Goal: Navigation & Orientation: Find specific page/section

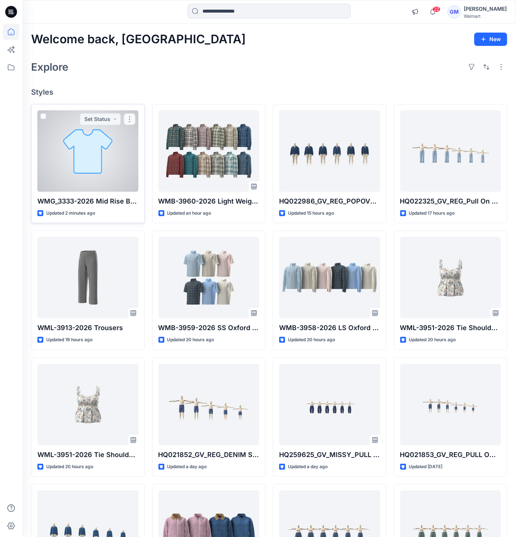
click at [54, 165] on div at bounding box center [87, 150] width 101 height 81
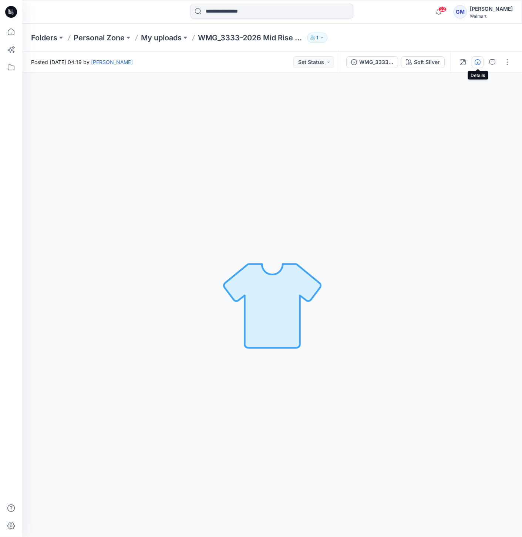
click at [473, 63] on button "button" at bounding box center [478, 62] width 12 height 12
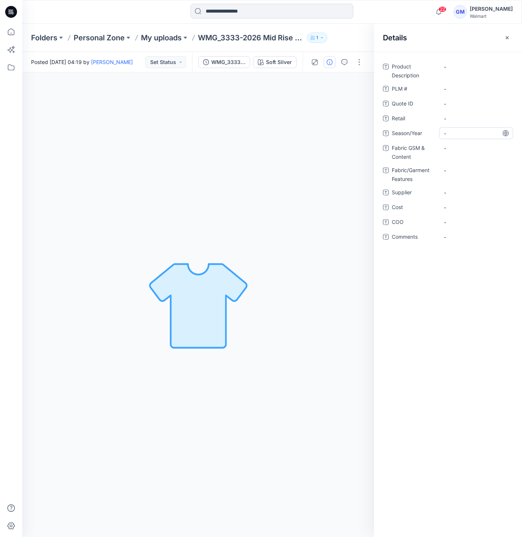
click at [453, 130] on span "-" at bounding box center [476, 133] width 64 height 8
click at [450, 119] on span "-" at bounding box center [476, 119] width 64 height 8
click at [458, 129] on span "-" at bounding box center [476, 133] width 64 height 8
click at [449, 191] on span "-" at bounding box center [476, 193] width 64 height 8
type textarea "****"
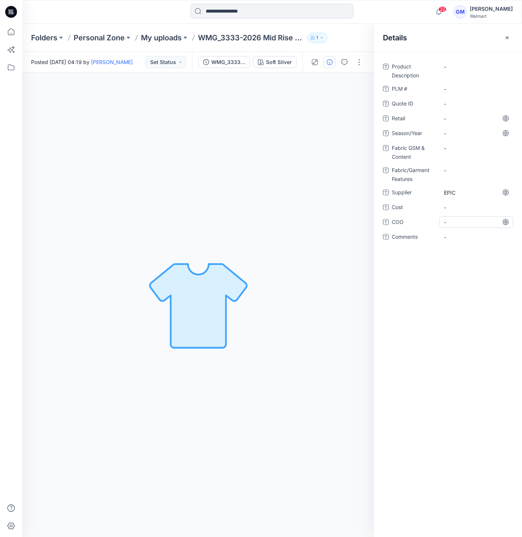
click at [454, 218] on span "-" at bounding box center [476, 222] width 64 height 8
type textarea "**"
click at [446, 64] on Description "-" at bounding box center [476, 67] width 64 height 8
click at [453, 69] on textarea at bounding box center [476, 67] width 74 height 12
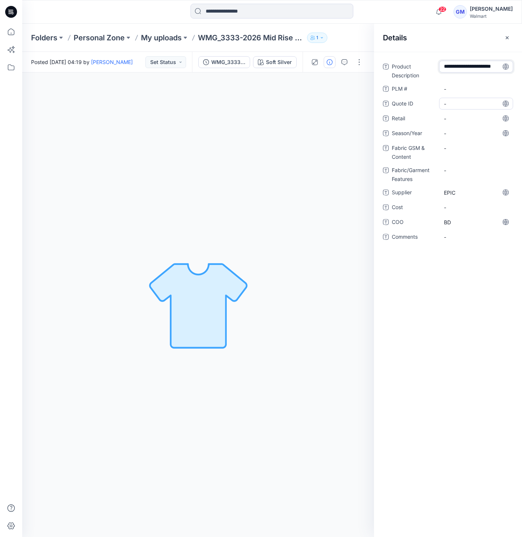
scroll to position [5, 0]
type textarea "**********"
click at [462, 132] on span "-" at bounding box center [476, 133] width 64 height 8
type textarea "**********"
click at [452, 152] on div "-" at bounding box center [476, 148] width 74 height 12
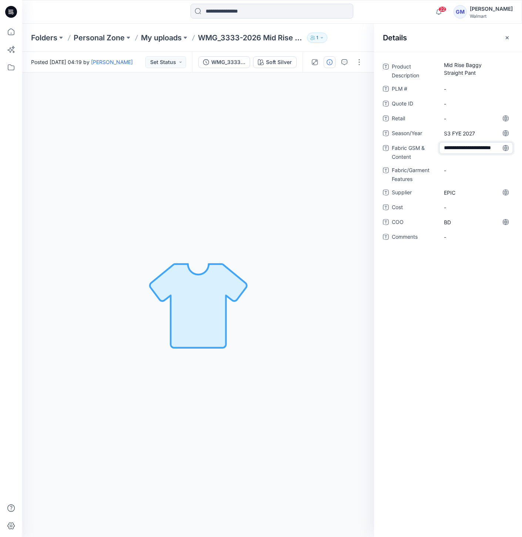
type textarea "**********"
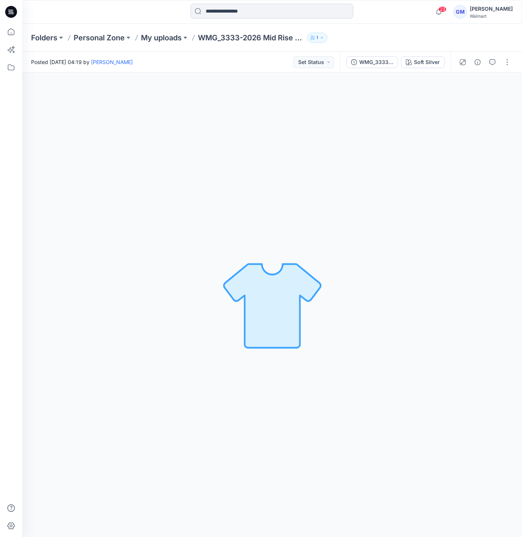
click at [229, 9] on input at bounding box center [272, 11] width 163 height 15
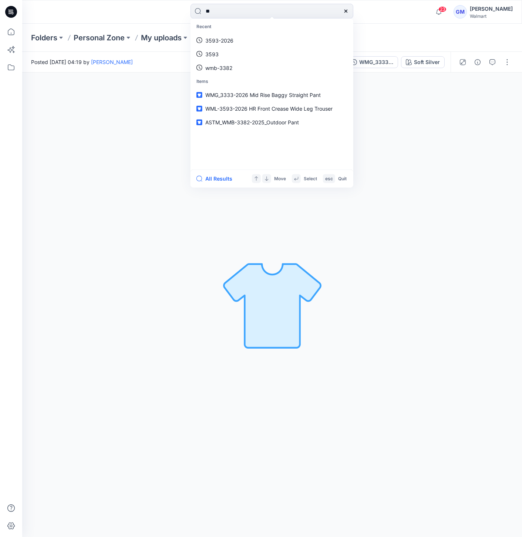
type input "***"
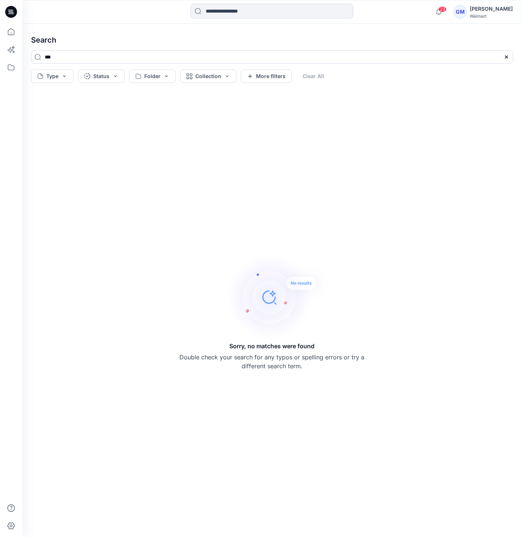
click at [10, 13] on icon at bounding box center [10, 13] width 3 height 0
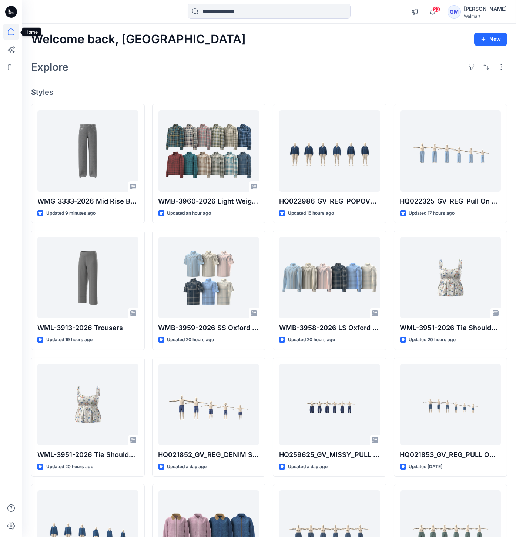
click at [9, 29] on icon at bounding box center [11, 31] width 7 height 7
click at [15, 69] on icon at bounding box center [11, 67] width 16 height 16
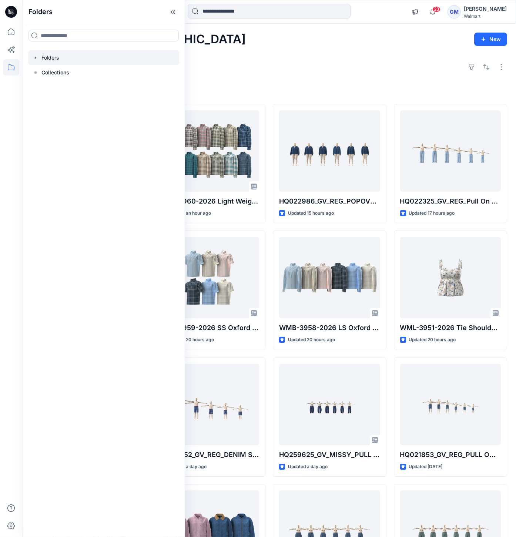
click at [37, 61] on div at bounding box center [103, 57] width 151 height 15
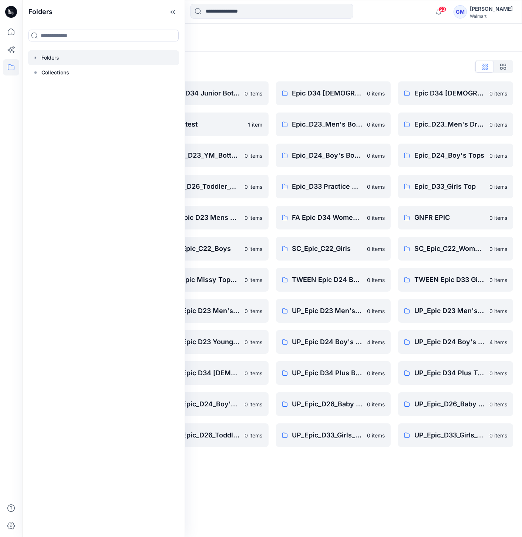
click at [264, 71] on div "Folders List" at bounding box center [272, 67] width 482 height 12
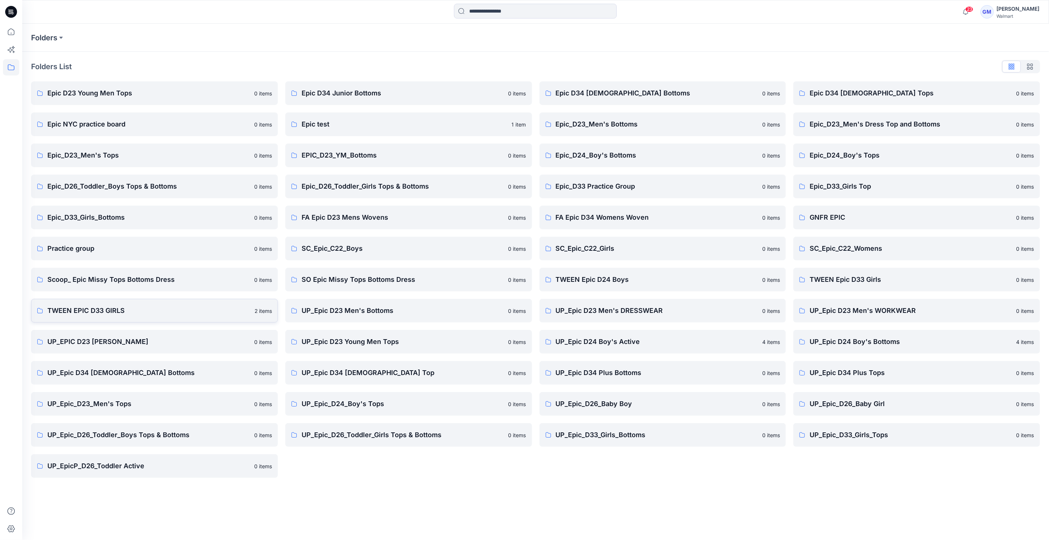
click at [140, 309] on p "TWEEN EPIC D33 GIRLS" at bounding box center [148, 311] width 203 height 10
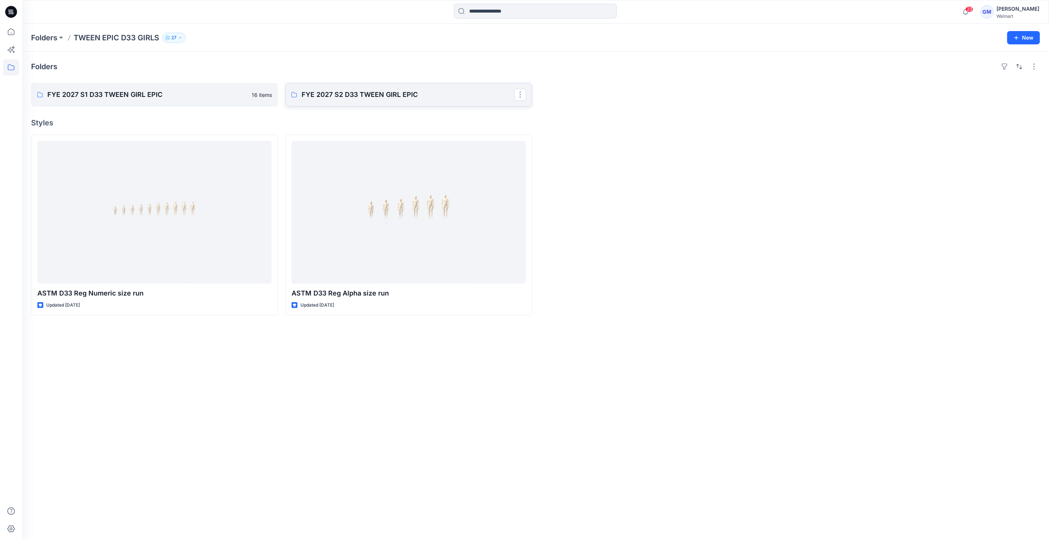
click at [422, 92] on p "FYE 2027 S2 D33 TWEEN GIRL EPIC" at bounding box center [408, 95] width 213 height 10
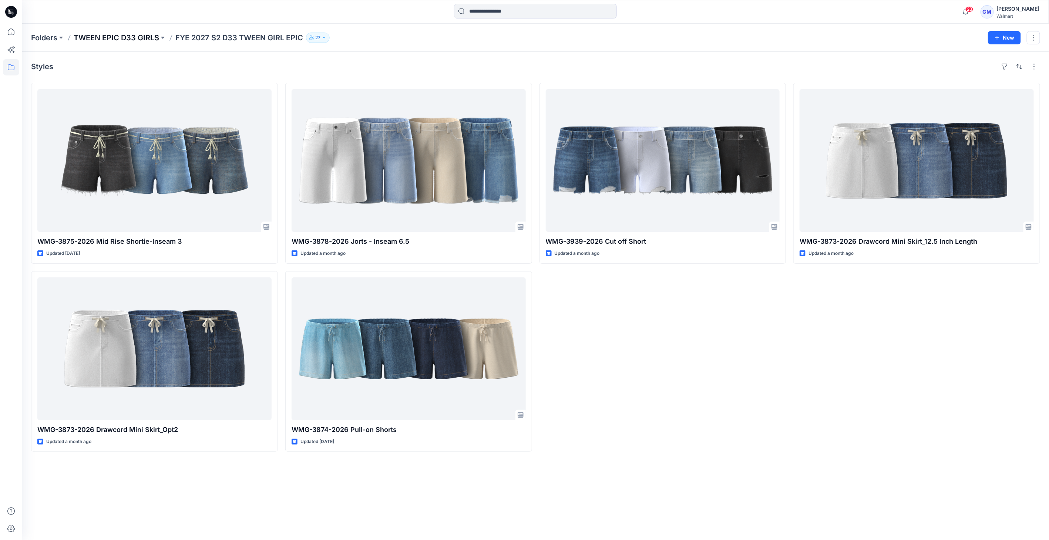
click at [136, 38] on p "TWEEN EPIC D33 GIRLS" at bounding box center [116, 38] width 85 height 10
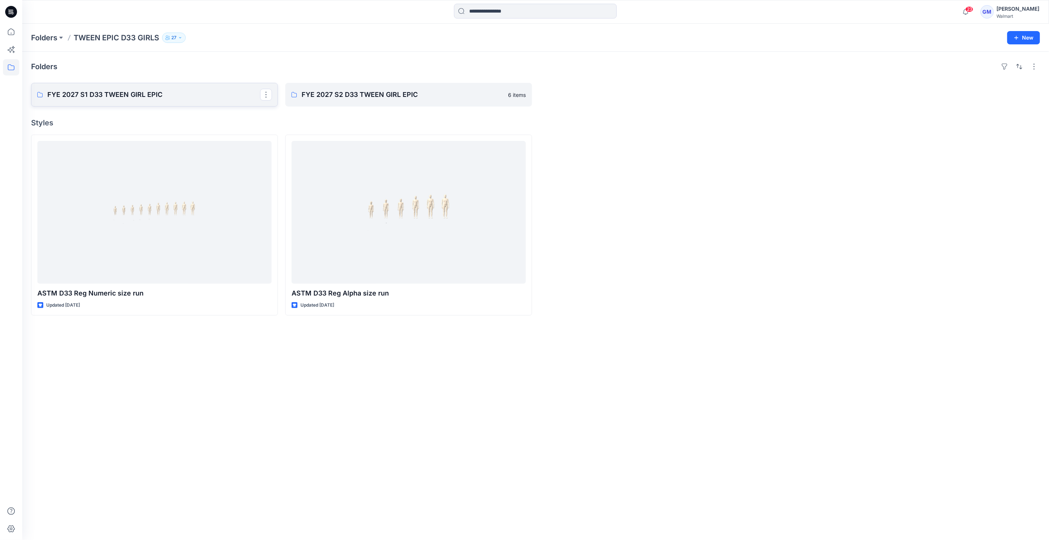
click at [156, 99] on p "FYE 2027 S1 D33 TWEEN GIRL EPIC" at bounding box center [153, 95] width 213 height 10
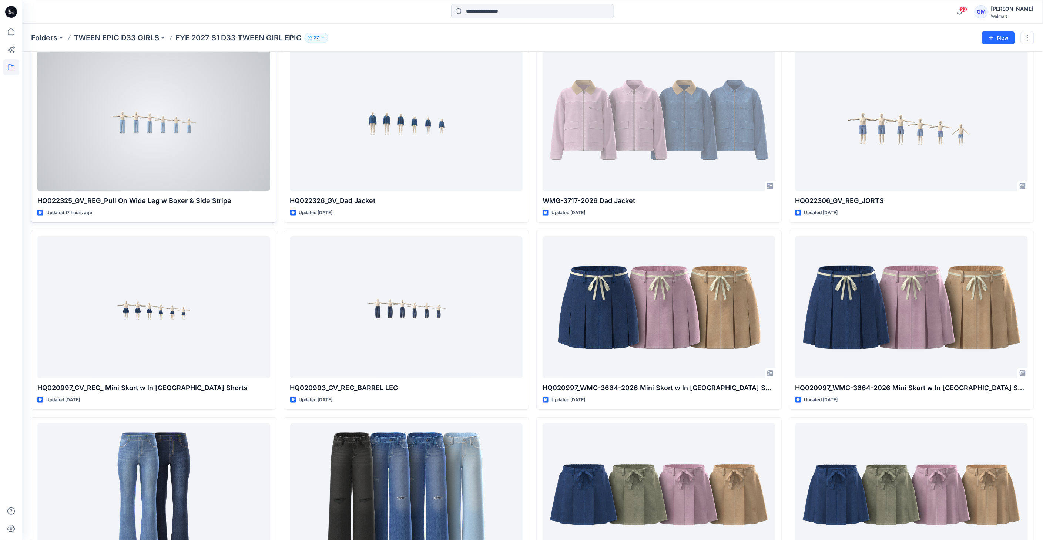
scroll to position [105, 0]
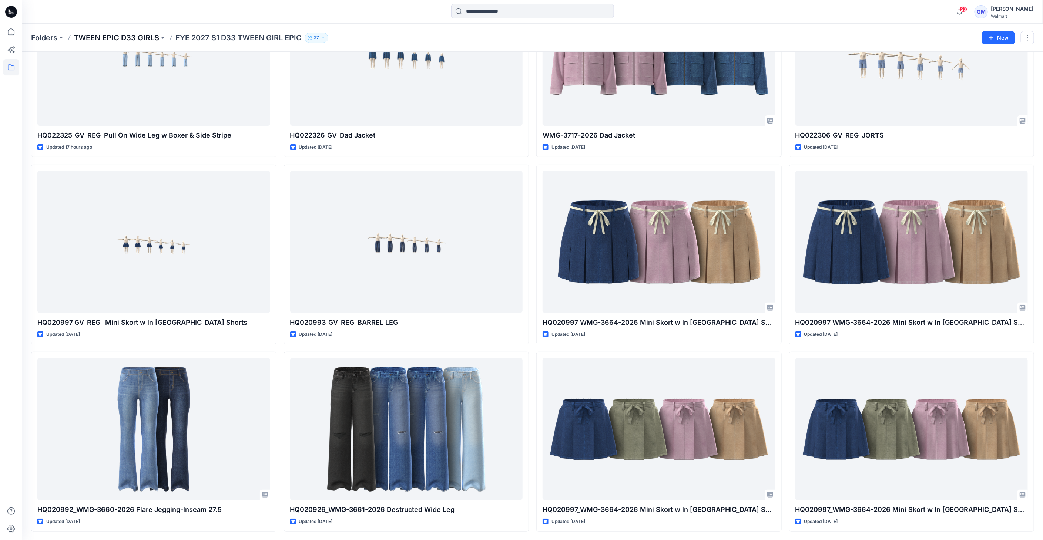
click at [135, 40] on p "TWEEN EPIC D33 GIRLS" at bounding box center [116, 38] width 85 height 10
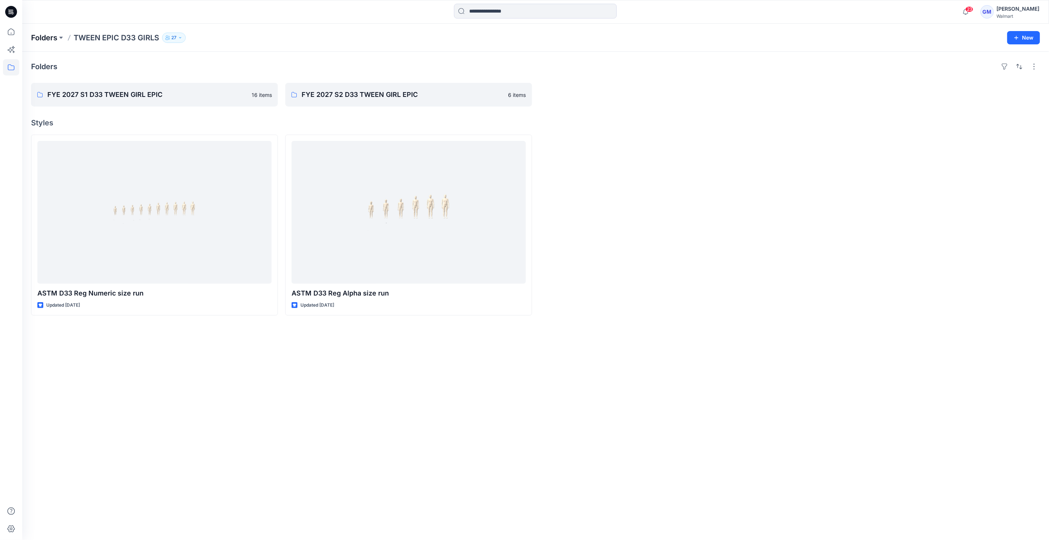
click at [34, 35] on p "Folders" at bounding box center [44, 38] width 26 height 10
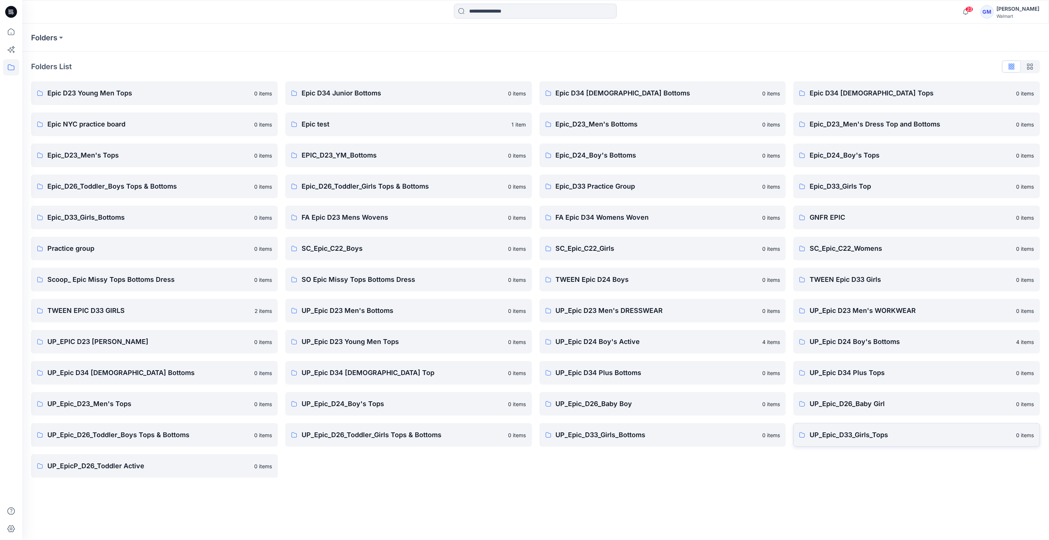
click at [522, 432] on p "UP_Epic_D33_Girls_Tops" at bounding box center [910, 435] width 202 height 10
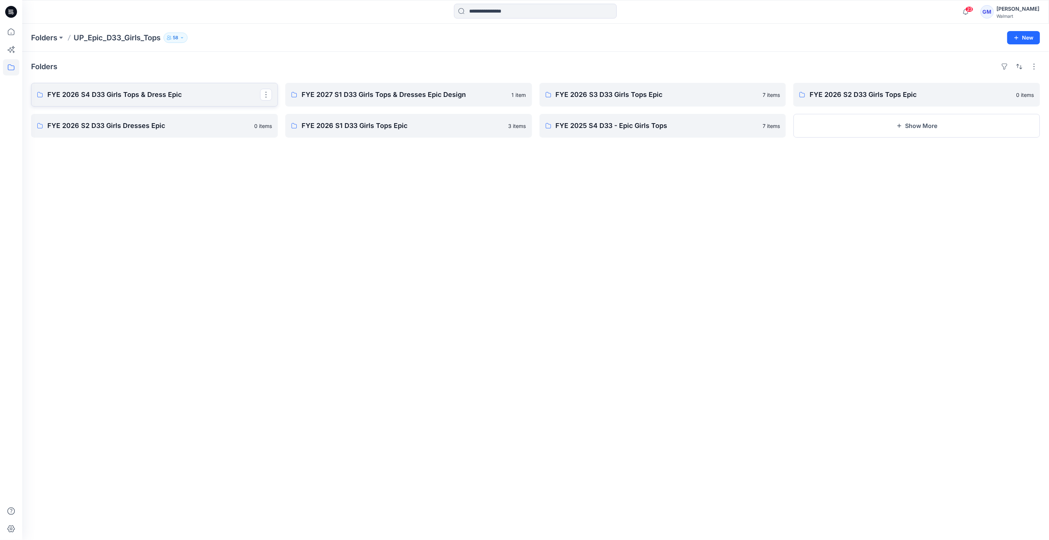
click at [149, 92] on p "FYE 2026 S4 D33 Girls Tops & Dress Epic" at bounding box center [153, 95] width 213 height 10
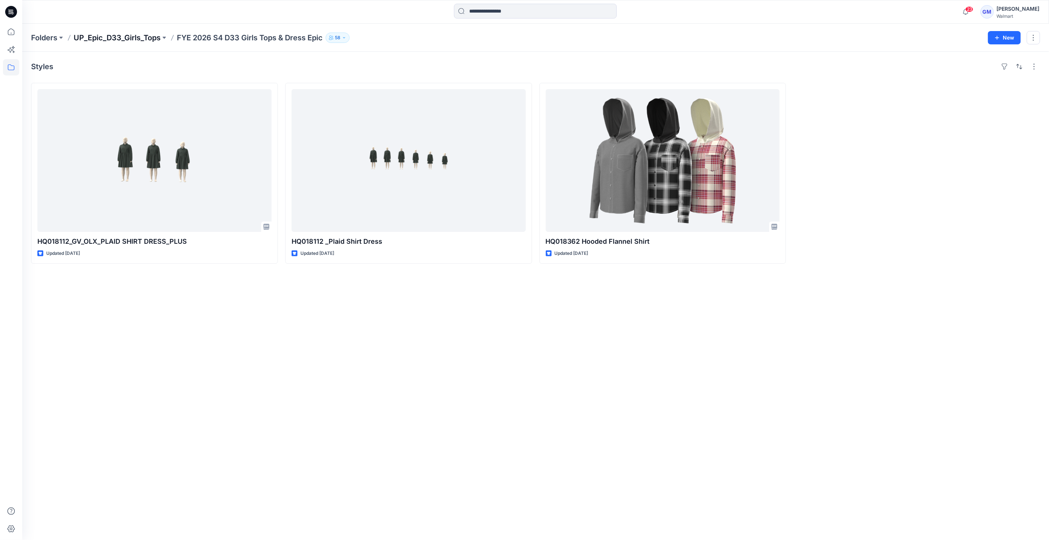
click at [134, 34] on p "UP_Epic_D33_Girls_Tops" at bounding box center [117, 38] width 87 height 10
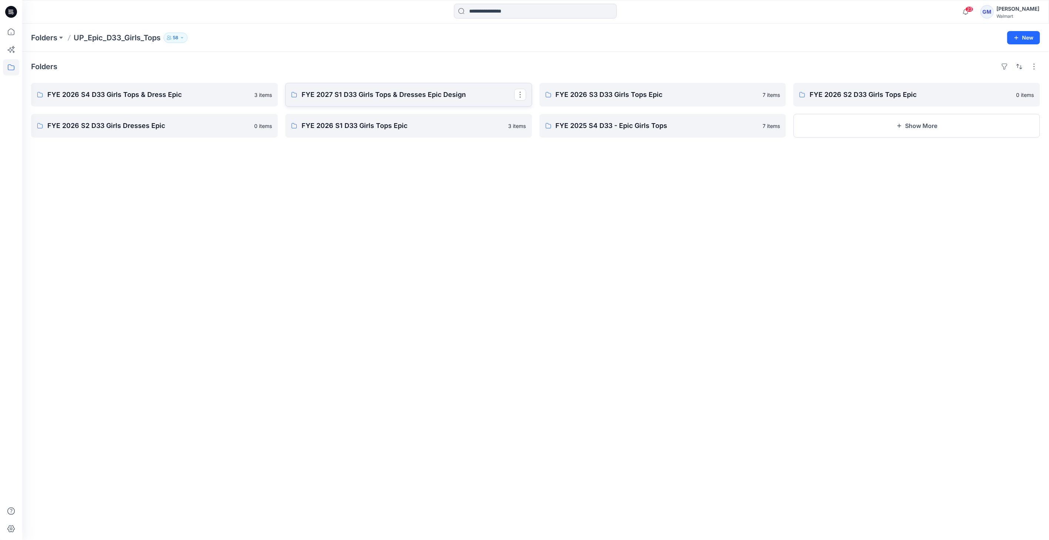
click at [384, 104] on link "FYE 2027 S1 D33 Girls Tops & Dresses Epic Design" at bounding box center [408, 95] width 247 height 24
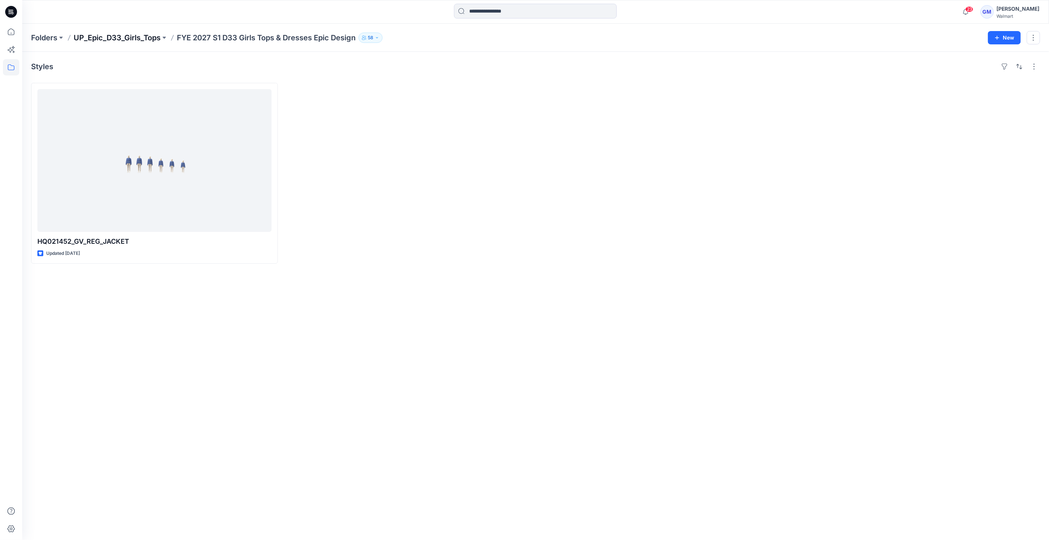
click at [150, 40] on p "UP_Epic_D33_Girls_Tops" at bounding box center [117, 38] width 87 height 10
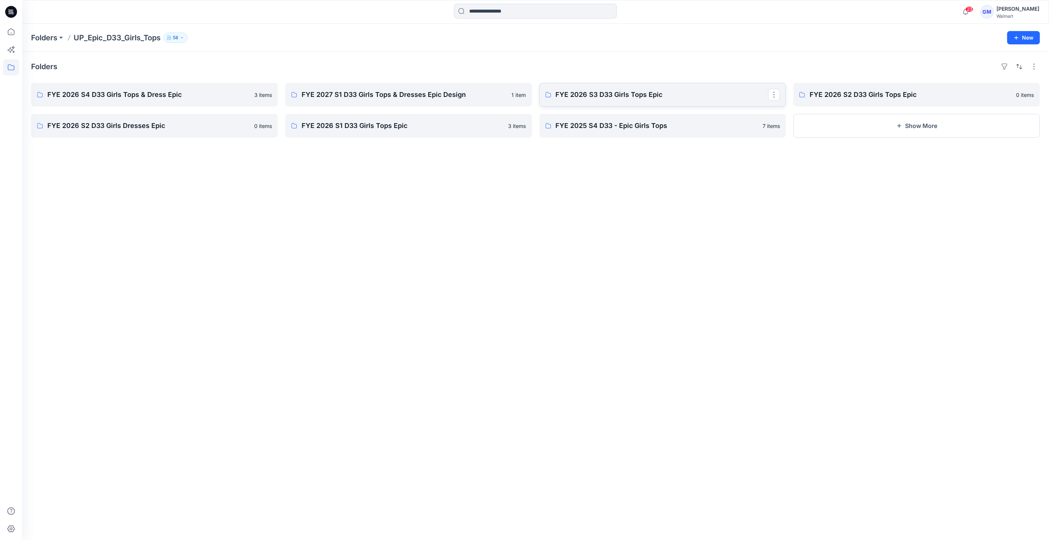
click at [522, 101] on link "FYE 2026 S3 D33 Girls Tops Epic" at bounding box center [662, 95] width 247 height 24
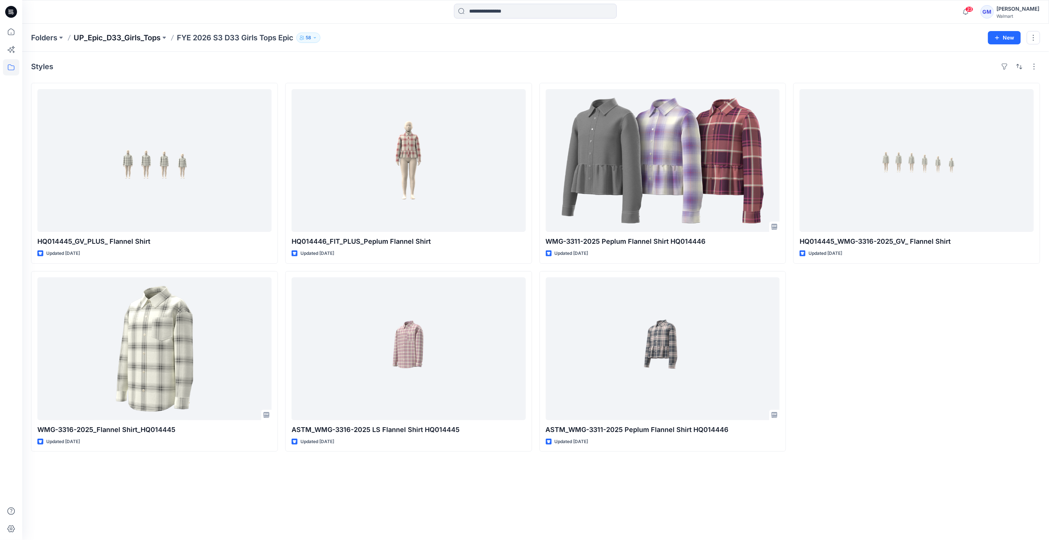
click at [111, 33] on p "UP_Epic_D33_Girls_Tops" at bounding box center [117, 38] width 87 height 10
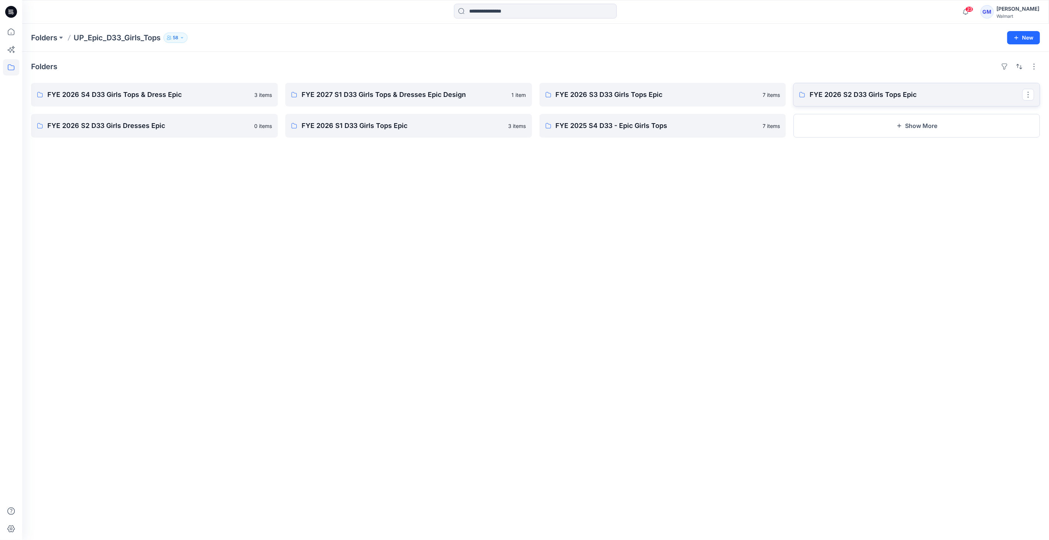
click at [522, 91] on p "FYE 2026 S2 D33 Girls Tops Epic" at bounding box center [915, 95] width 213 height 10
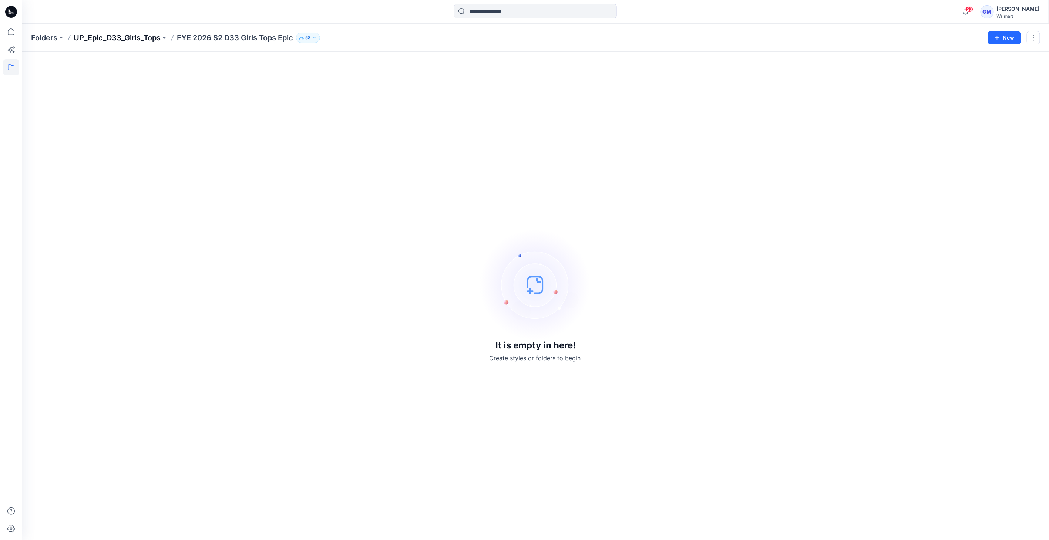
drag, startPoint x: 112, startPoint y: 30, endPoint x: 115, endPoint y: 36, distance: 6.8
click at [112, 31] on div "Folders UP_Epic_D33_Girls_Tops FYE 2026 S2 D33 Girls Tops Epic 58 New" at bounding box center [535, 38] width 1027 height 28
click at [115, 36] on p "UP_Epic_D33_Girls_Tops" at bounding box center [117, 38] width 87 height 10
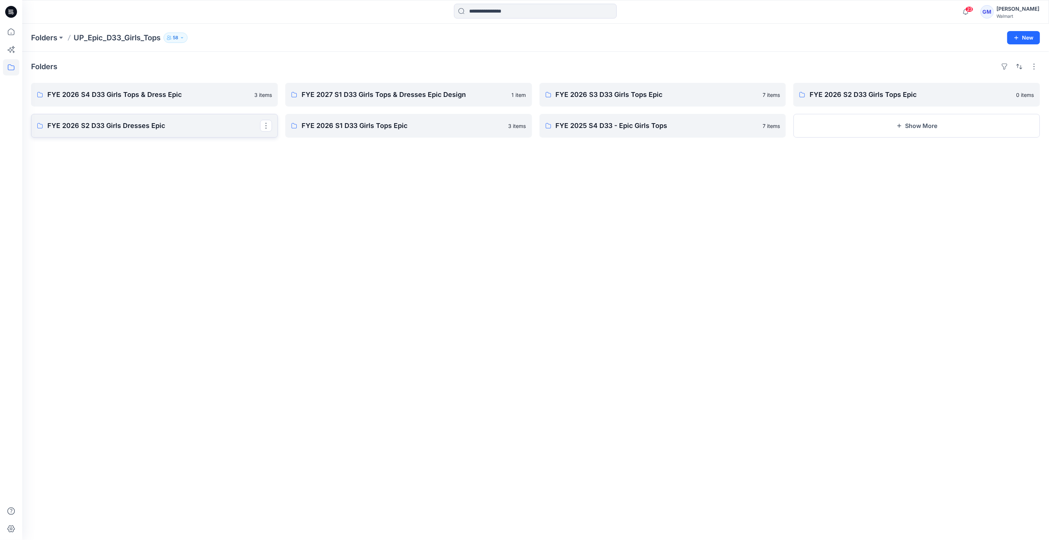
click at [114, 133] on link "FYE 2026 S2 D33 Girls Dresses Epic" at bounding box center [154, 126] width 247 height 24
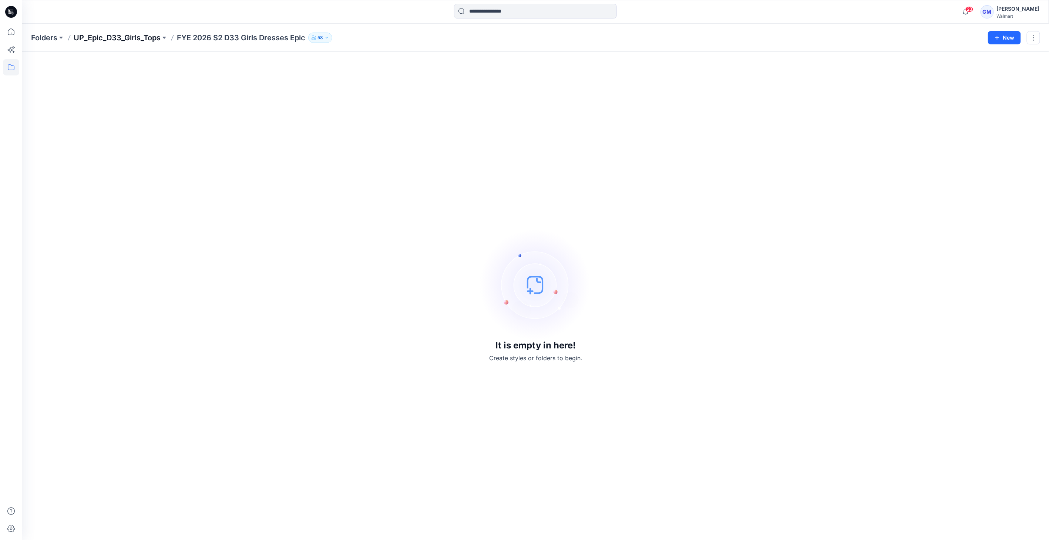
click at [148, 42] on p "UP_Epic_D33_Girls_Tops" at bounding box center [117, 38] width 87 height 10
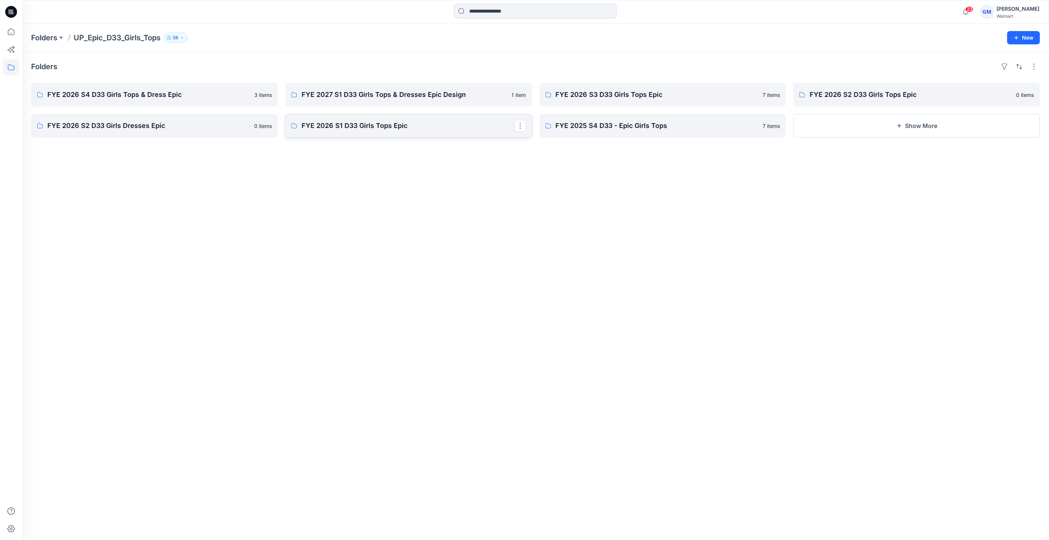
click at [352, 136] on link "FYE 2026 S1 D33 Girls Tops Epic" at bounding box center [408, 126] width 247 height 24
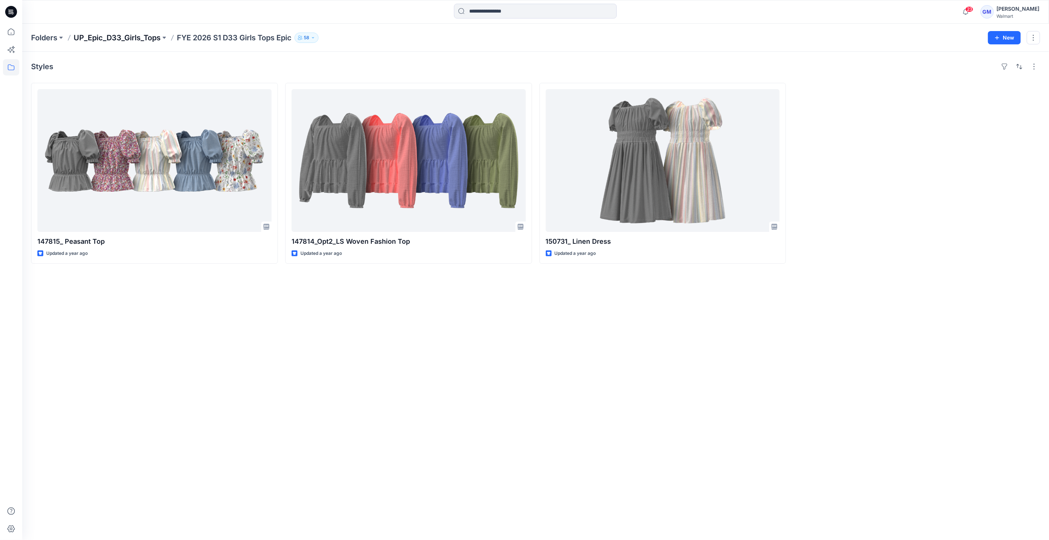
drag, startPoint x: 131, startPoint y: 38, endPoint x: 203, endPoint y: 53, distance: 73.6
click at [131, 38] on p "UP_Epic_D33_Girls_Tops" at bounding box center [117, 38] width 87 height 10
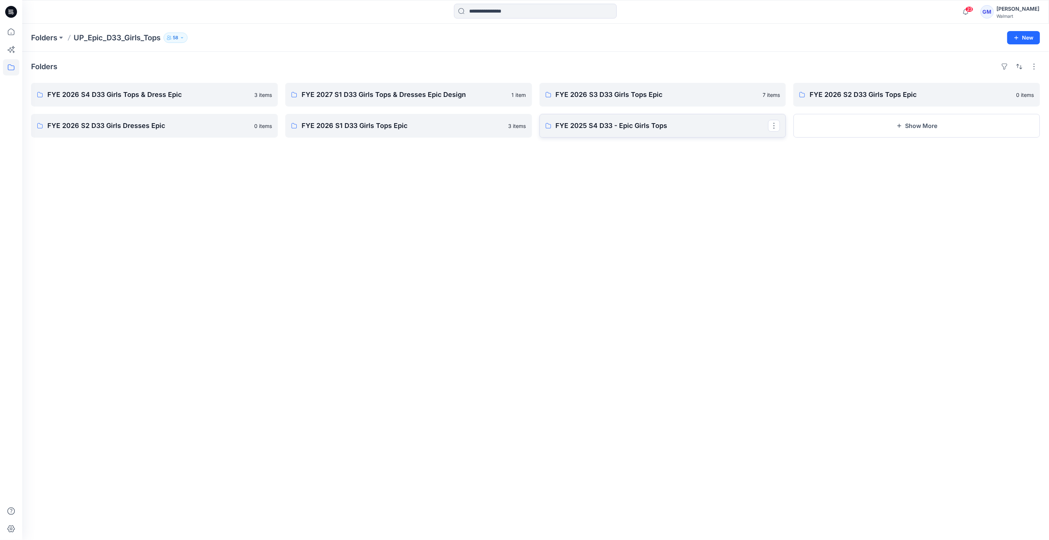
click at [522, 130] on p "FYE 2025 S4 D33 - Epic Girls Tops" at bounding box center [662, 126] width 213 height 10
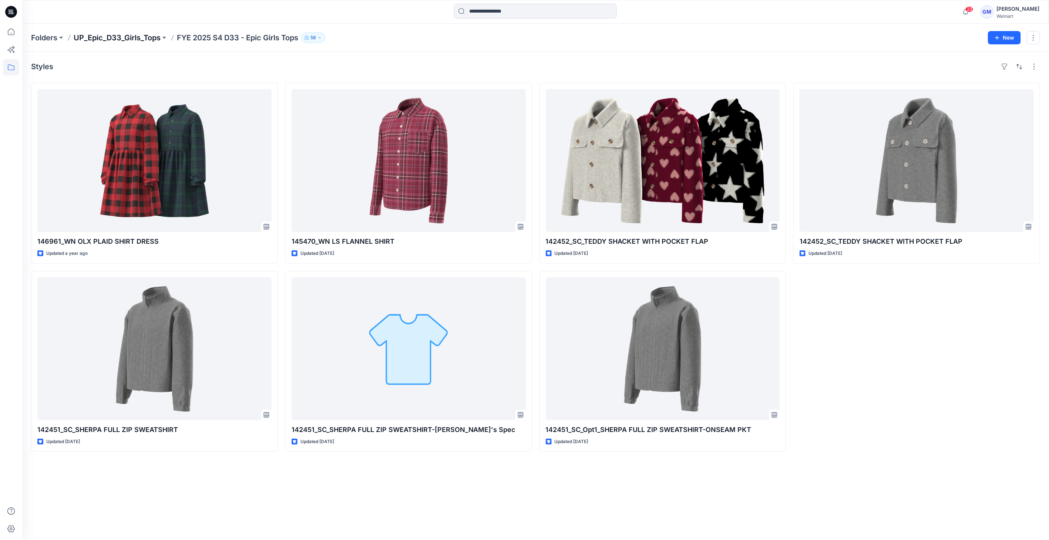
click at [95, 39] on p "UP_Epic_D33_Girls_Tops" at bounding box center [117, 38] width 87 height 10
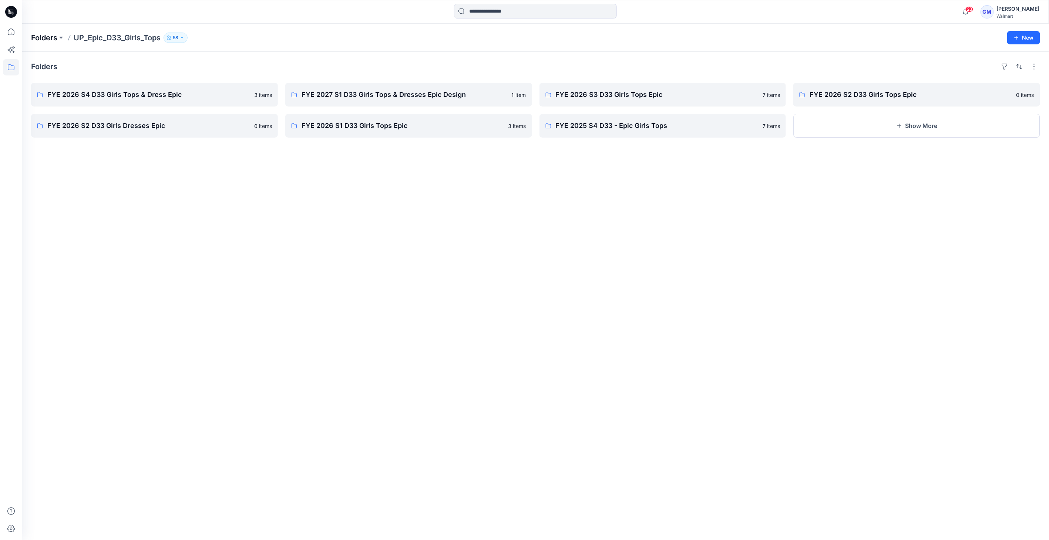
click at [53, 37] on p "Folders" at bounding box center [44, 38] width 26 height 10
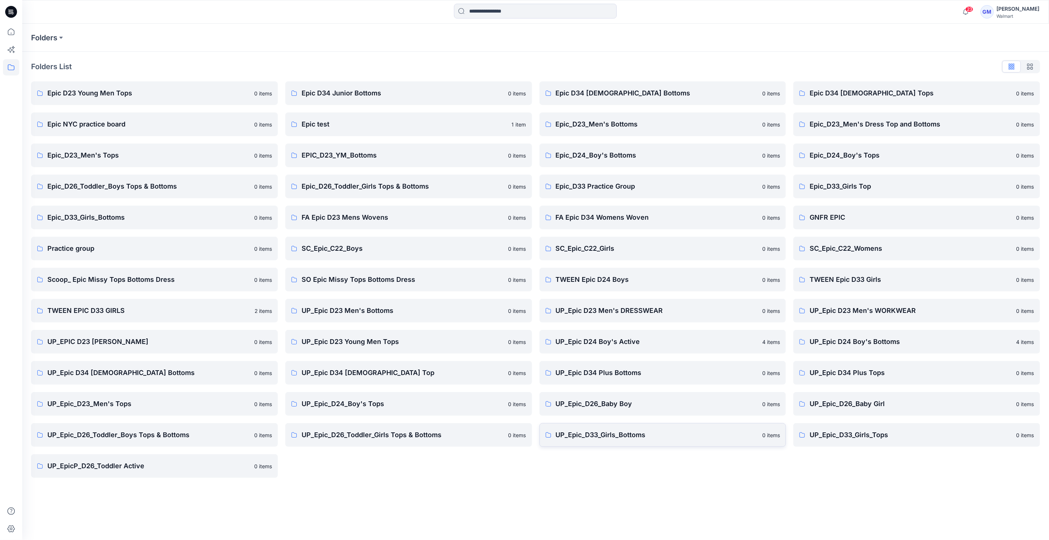
click at [522, 444] on link "UP_Epic_D33_Girls_Bottoms 0 items" at bounding box center [662, 435] width 247 height 24
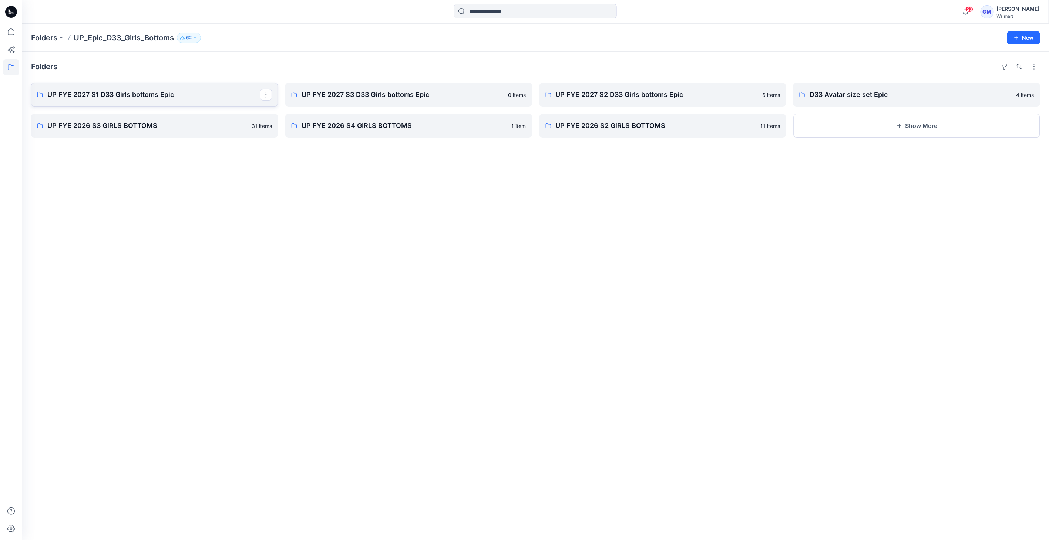
click at [173, 96] on p "UP FYE 2027 S1 D33 Girls bottoms Epic" at bounding box center [153, 95] width 213 height 10
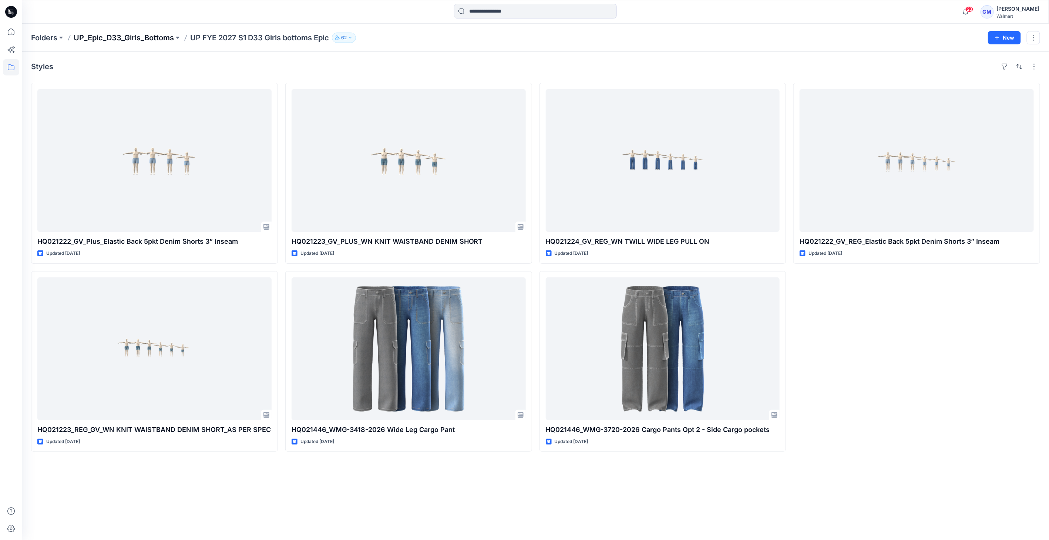
click at [169, 36] on p "UP_Epic_D33_Girls_Bottoms" at bounding box center [124, 38] width 100 height 10
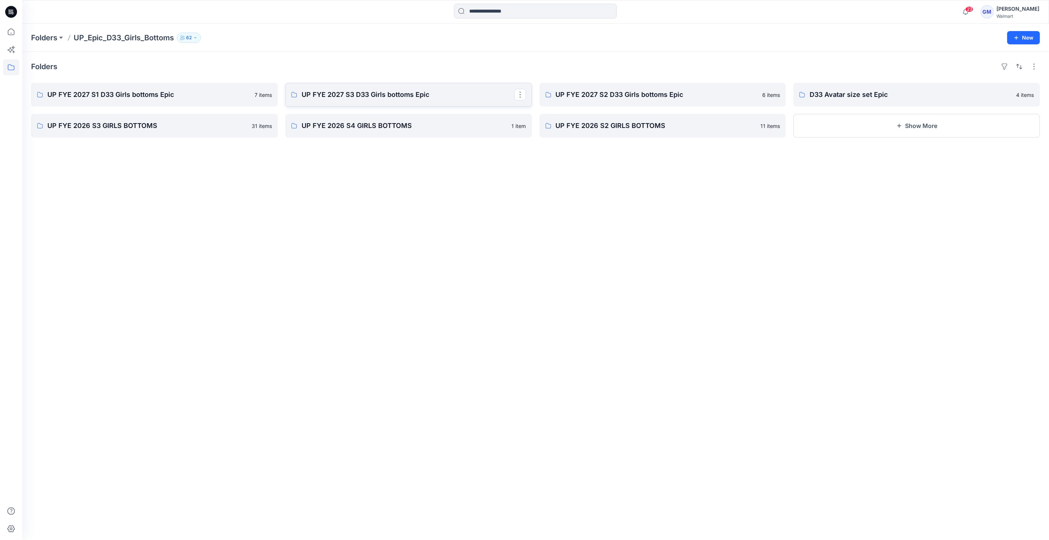
click at [403, 98] on p "UP FYE 2027 S3 D33 Girls bottoms Epic" at bounding box center [408, 95] width 213 height 10
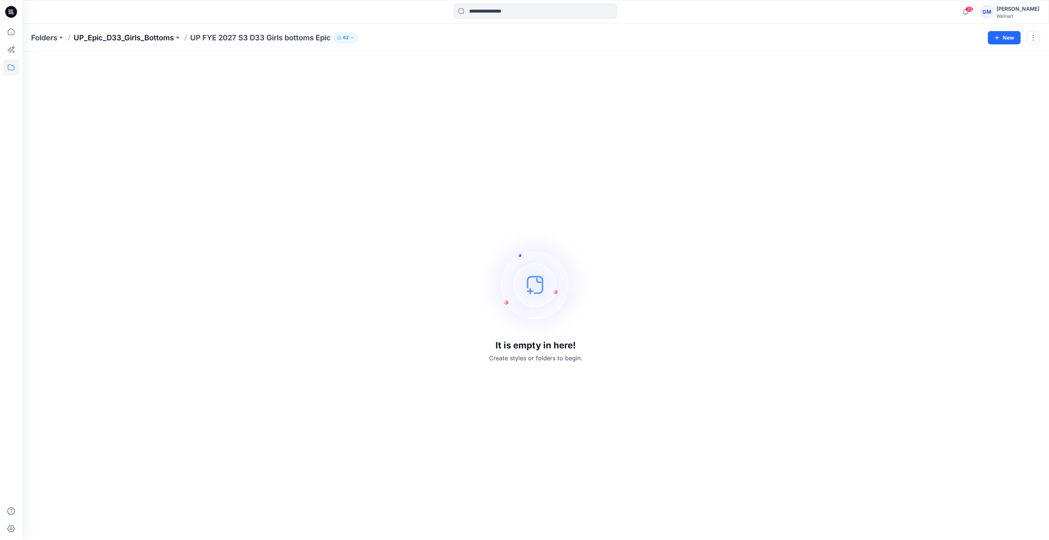
click at [168, 34] on p "UP_Epic_D33_Girls_Bottoms" at bounding box center [124, 38] width 100 height 10
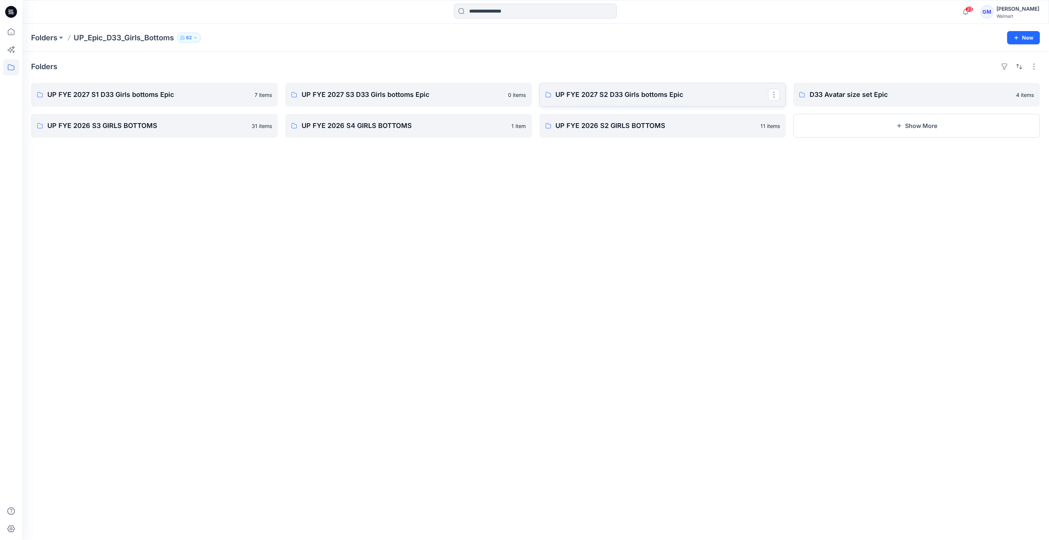
click at [522, 85] on link "UP FYE 2027 S2 D33 Girls bottoms Epic" at bounding box center [662, 95] width 247 height 24
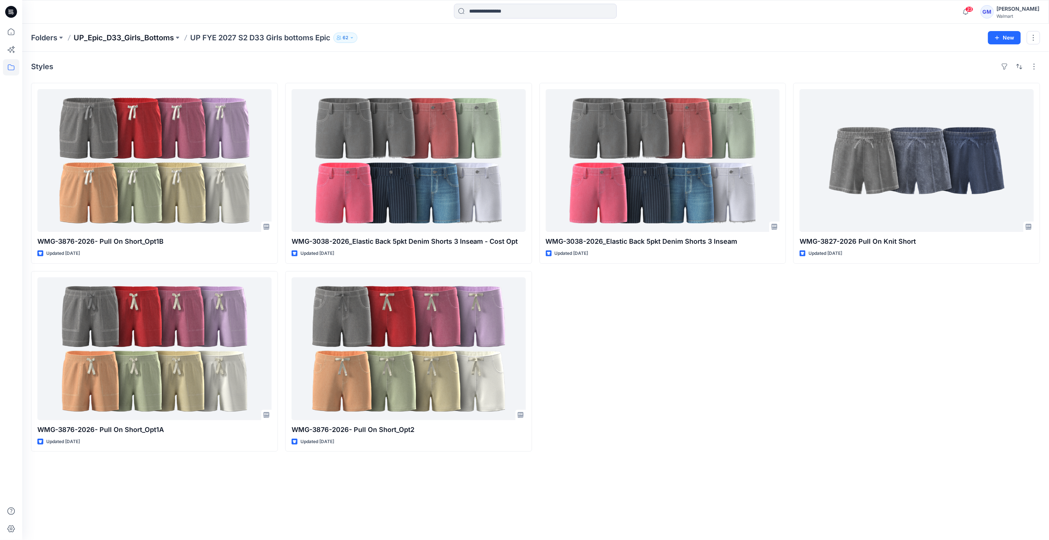
click at [166, 33] on p "UP_Epic_D33_Girls_Bottoms" at bounding box center [124, 38] width 100 height 10
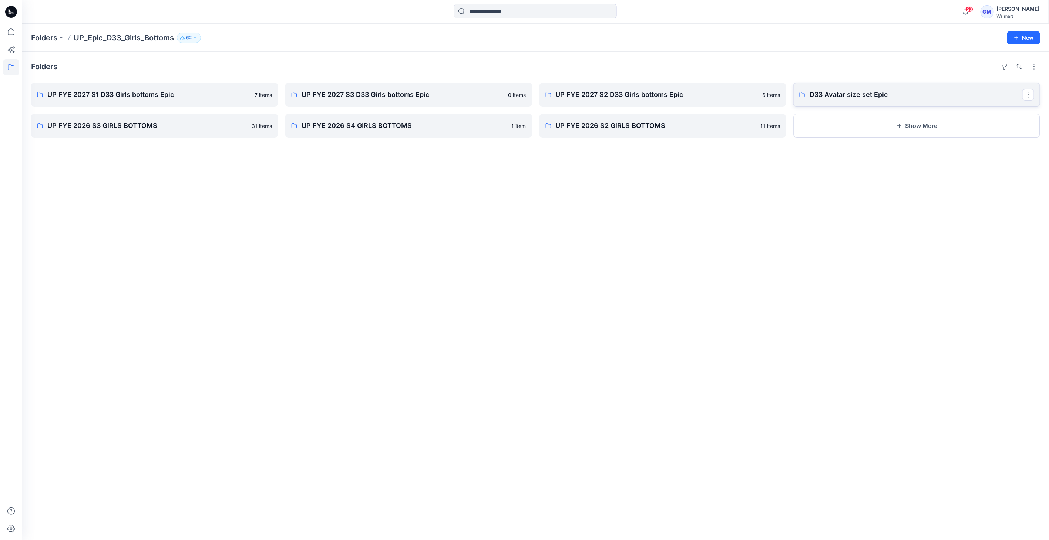
click at [522, 96] on p "D33 Avatar size set Epic" at bounding box center [915, 95] width 213 height 10
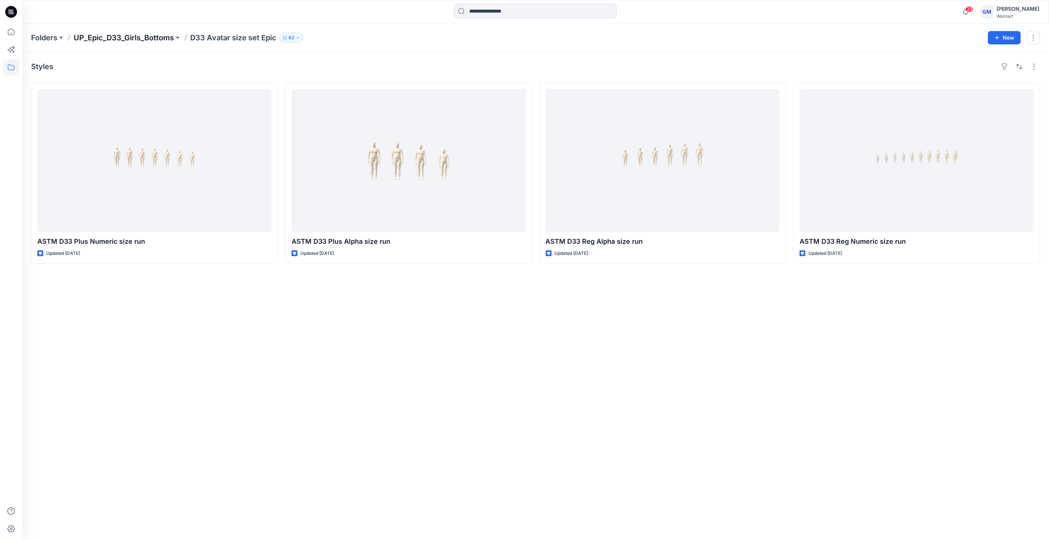
click at [172, 42] on p "UP_Epic_D33_Girls_Bottoms" at bounding box center [124, 38] width 100 height 10
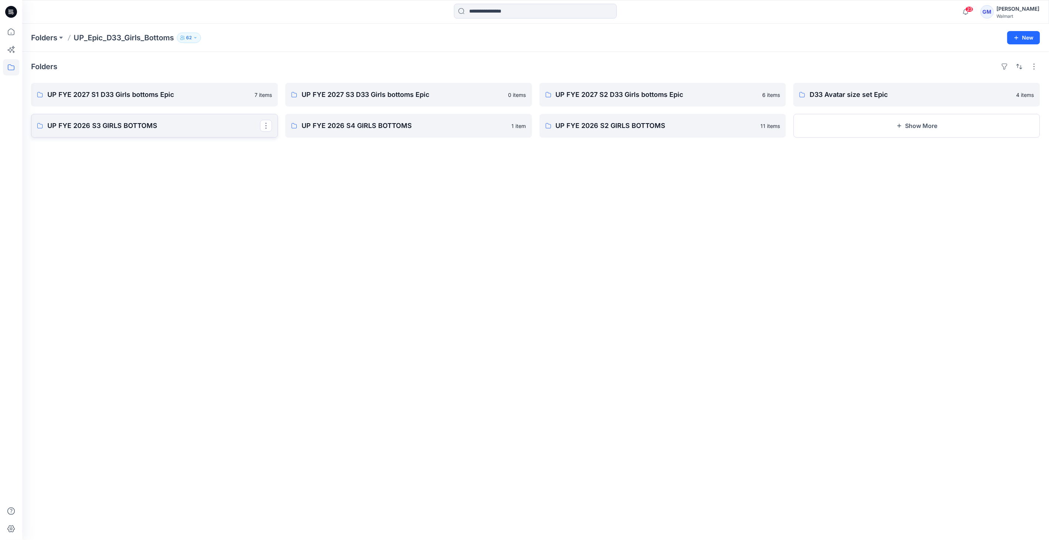
click at [174, 129] on p "UP FYE 2026 S3 GIRLS BOTTOMS" at bounding box center [153, 126] width 213 height 10
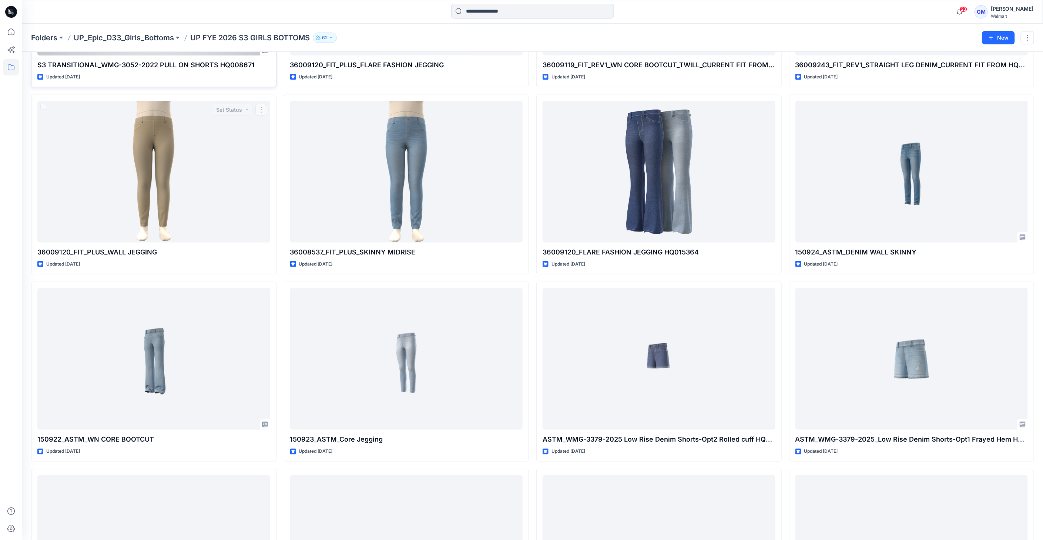
scroll to position [384, 0]
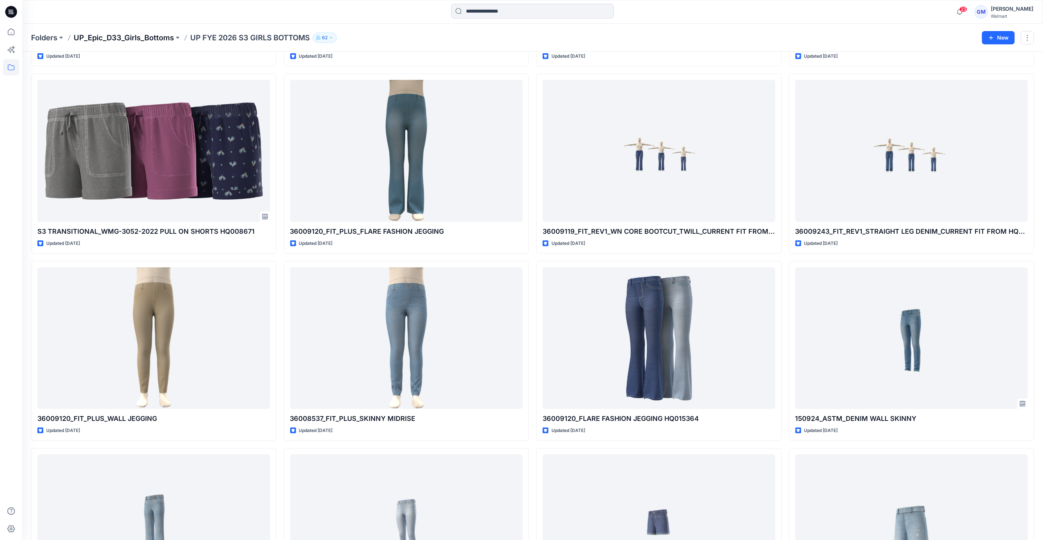
click at [152, 38] on p "UP_Epic_D33_Girls_Bottoms" at bounding box center [124, 38] width 100 height 10
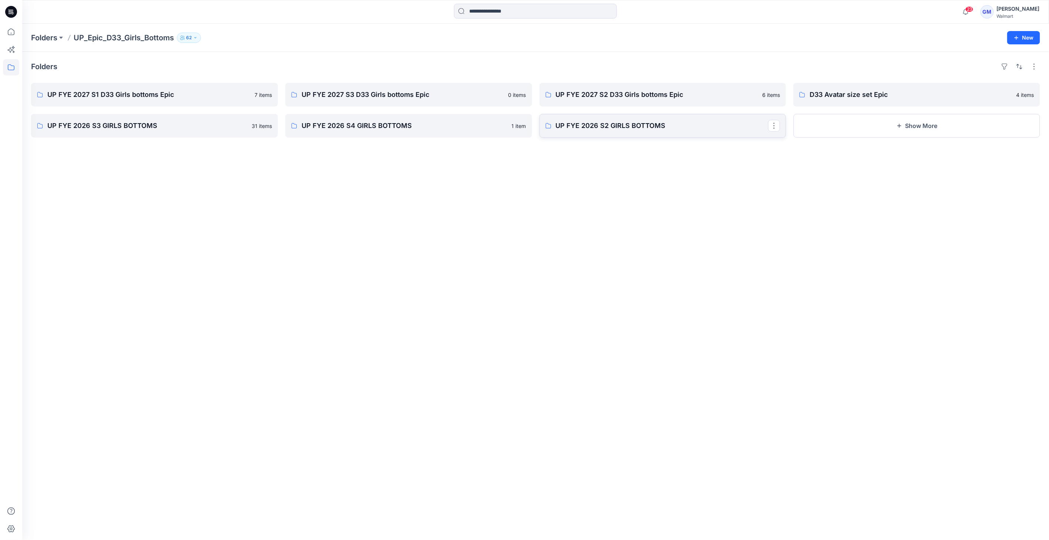
click at [522, 124] on p "UP FYE 2026 S2 GIRLS BOTTOMS" at bounding box center [662, 126] width 213 height 10
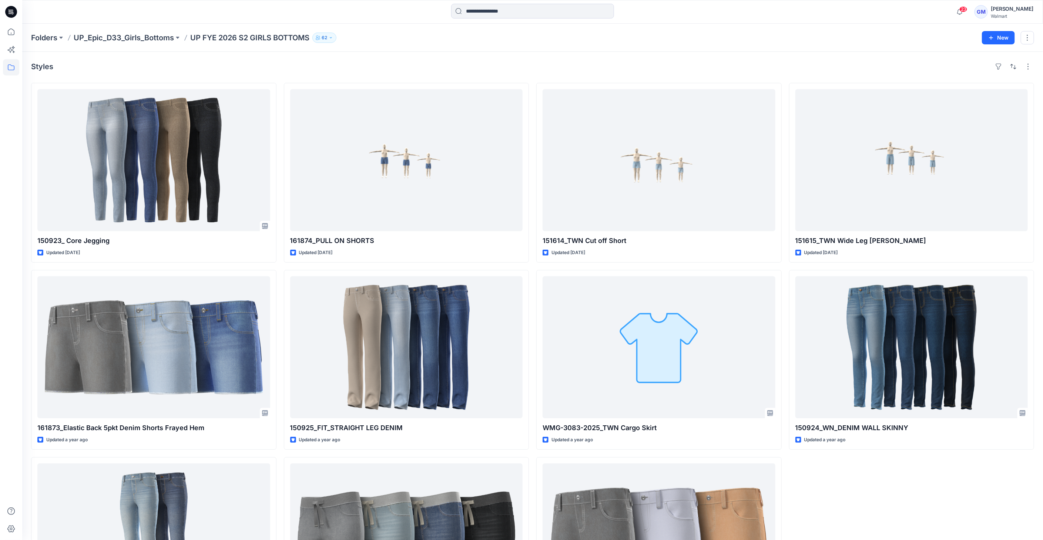
click at [97, 36] on p "UP_Epic_D33_Girls_Bottoms" at bounding box center [124, 38] width 100 height 10
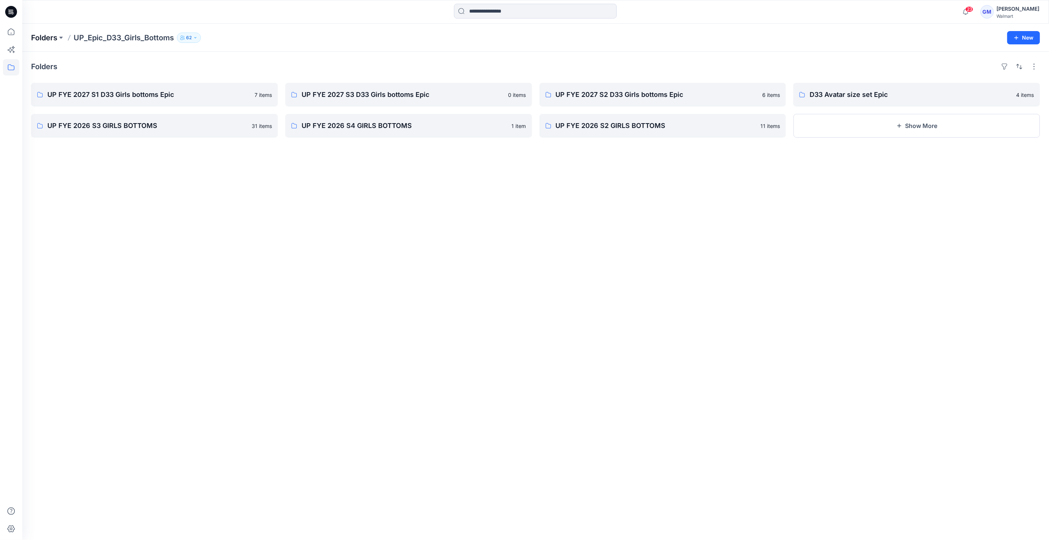
click at [50, 33] on p "Folders" at bounding box center [44, 38] width 26 height 10
